Goal: Navigation & Orientation: Find specific page/section

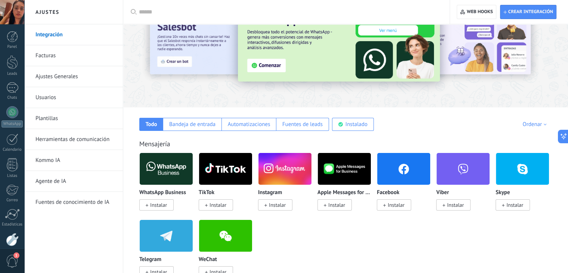
scroll to position [75, 0]
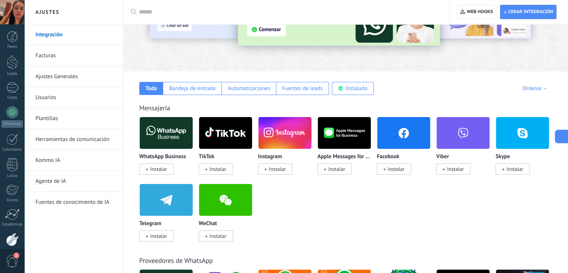
click at [563, 140] on icon at bounding box center [561, 137] width 8 height 8
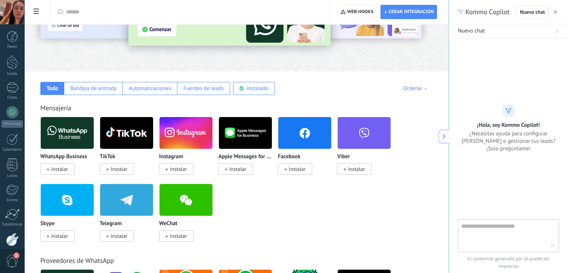
click at [557, 12] on button "button" at bounding box center [555, 11] width 7 height 9
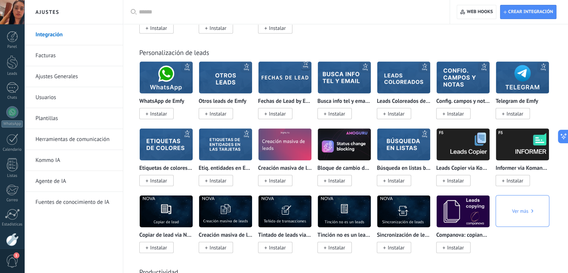
scroll to position [1868, 0]
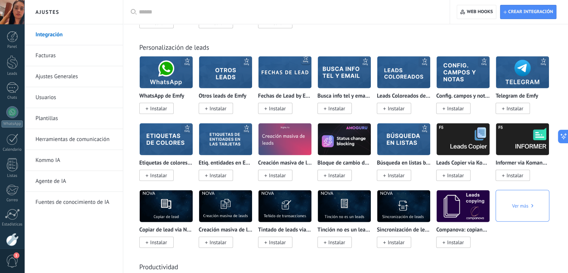
drag, startPoint x: 162, startPoint y: 10, endPoint x: 171, endPoint y: 12, distance: 9.3
click at [163, 12] on input "text" at bounding box center [289, 12] width 300 height 8
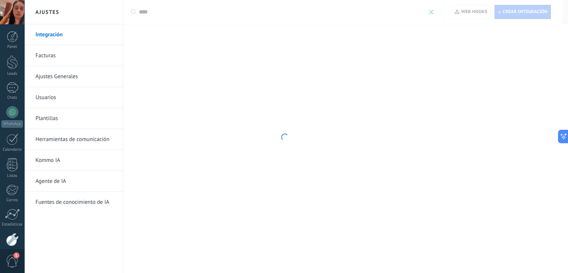
scroll to position [0, 0]
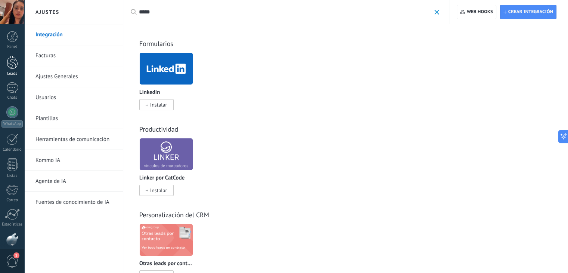
type input "*****"
click at [13, 36] on div "Leads" at bounding box center [12, 36] width 22 height 5
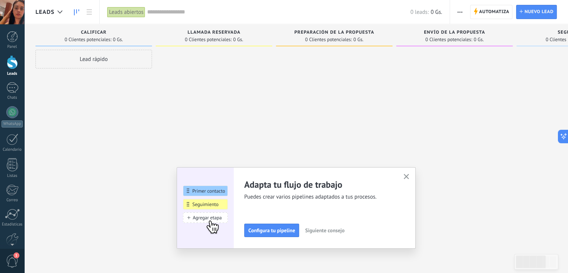
click at [408, 177] on icon "button" at bounding box center [407, 177] width 6 height 6
